Goal: Information Seeking & Learning: Understand process/instructions

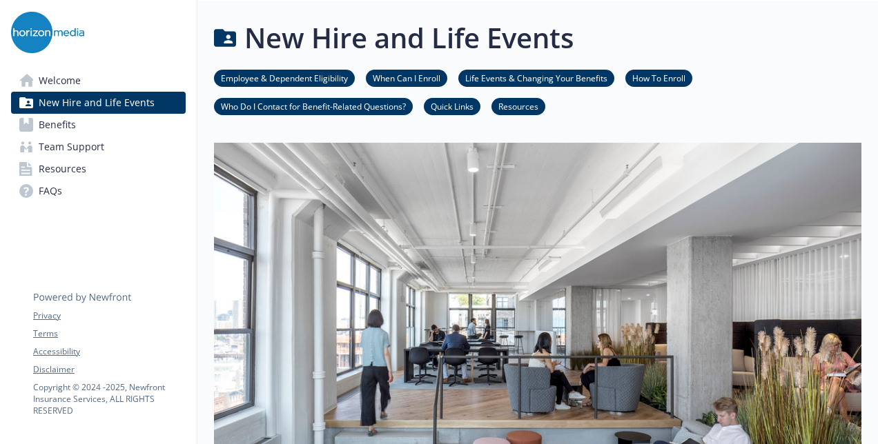
scroll to position [1382, 0]
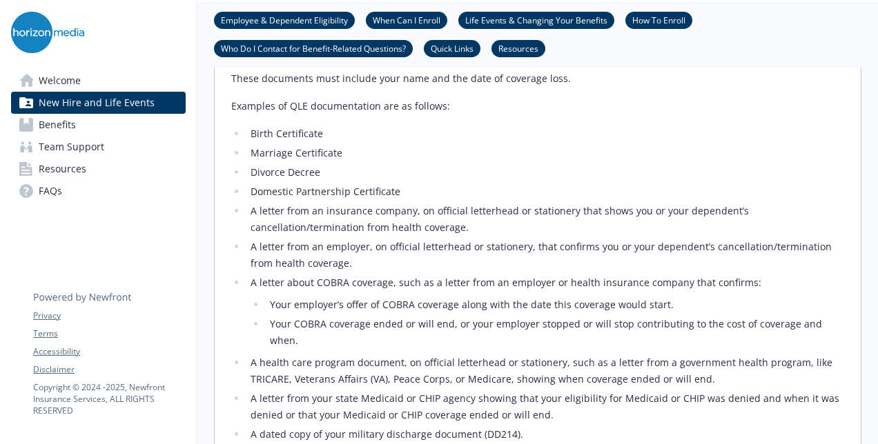
click at [399, 239] on li "A letter from an employer, on official letterhead or stationery, that confirms …" at bounding box center [545, 255] width 598 height 33
click at [658, 297] on li "Your employer’s offer of COBRA coverage along with the date this coverage would…" at bounding box center [555, 305] width 578 height 17
drag, startPoint x: 842, startPoint y: 291, endPoint x: 238, endPoint y: 250, distance: 605.3
click at [246, 275] on li "A letter about COBRA coverage, such as a letter from an employer or health insu…" at bounding box center [545, 312] width 598 height 75
copy li "A letter about COBRA coverage, such as a letter from an employer or health insu…"
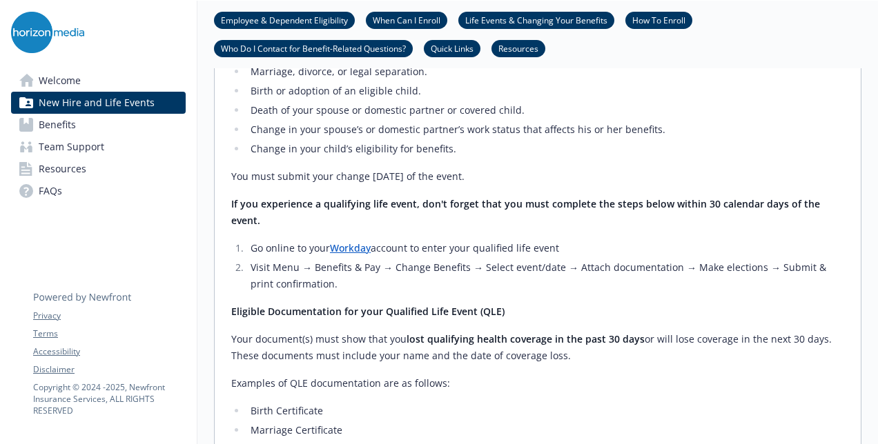
scroll to position [1380, 0]
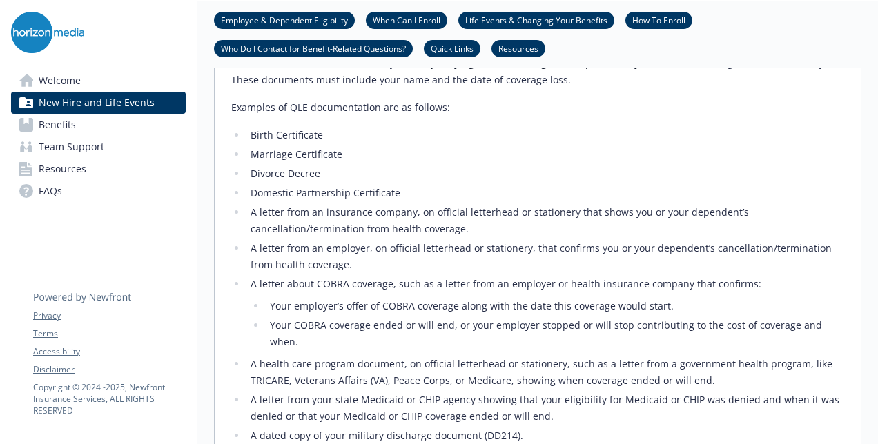
click at [473, 146] on li "Marriage Certificate" at bounding box center [545, 154] width 598 height 17
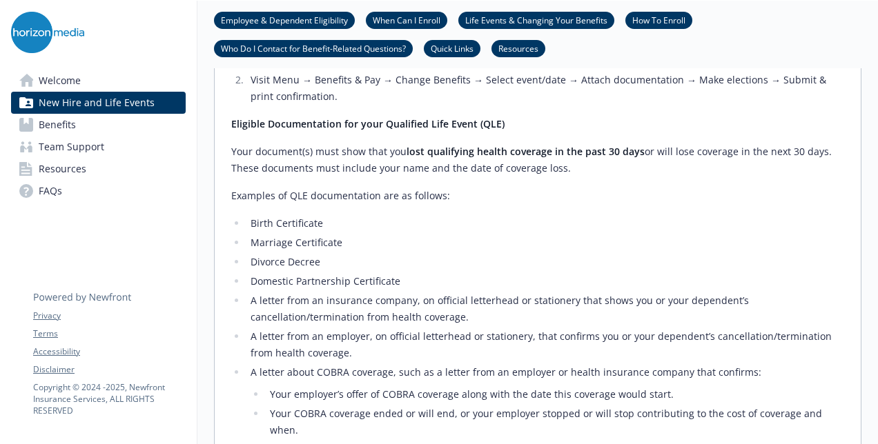
scroll to position [1311, 0]
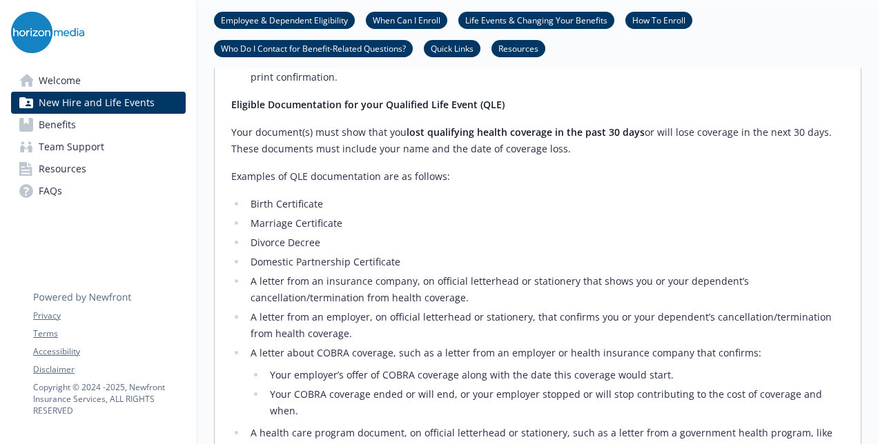
click at [685, 387] on li "Your COBRA coverage ended or will end, or your employer stopped or will stop co…" at bounding box center [555, 403] width 578 height 33
drag, startPoint x: 851, startPoint y: 360, endPoint x: 226, endPoint y: 314, distance: 627.0
click at [226, 314] on div "Once you have made your elections, you cannot change your benefits until the ne…" at bounding box center [538, 213] width 646 height 878
copy li "A letter about COBRA coverage, such as a letter from an employer or health insu…"
click at [560, 309] on li "A letter from an employer, on official letterhead or stationery, that confirms …" at bounding box center [545, 325] width 598 height 33
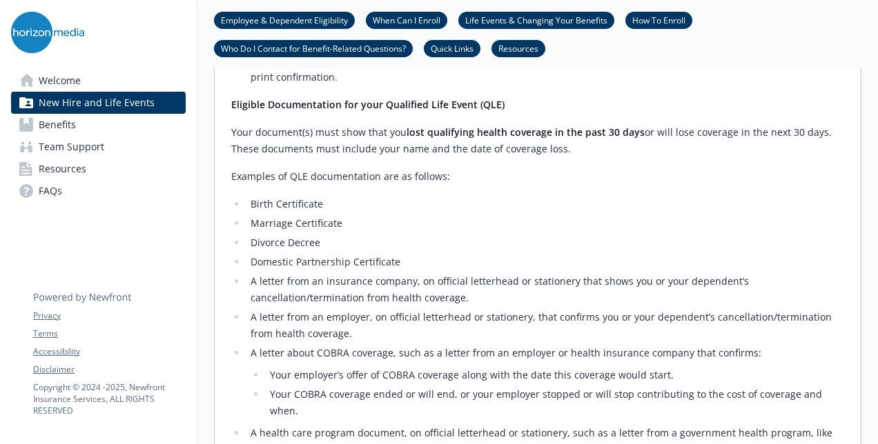
click at [595, 197] on ul "Birth Certificate Marriage Certificate Divorce Decree Domestic Partnership Cert…" at bounding box center [537, 382] width 613 height 373
click at [778, 309] on li "A letter from an employer, on official letterhead or stationery, that confirms …" at bounding box center [545, 325] width 598 height 33
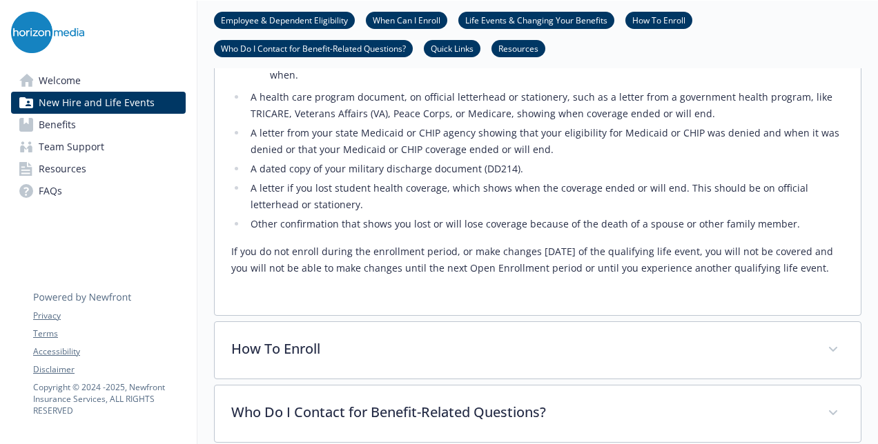
scroll to position [1656, 0]
